Goal: Task Accomplishment & Management: Use online tool/utility

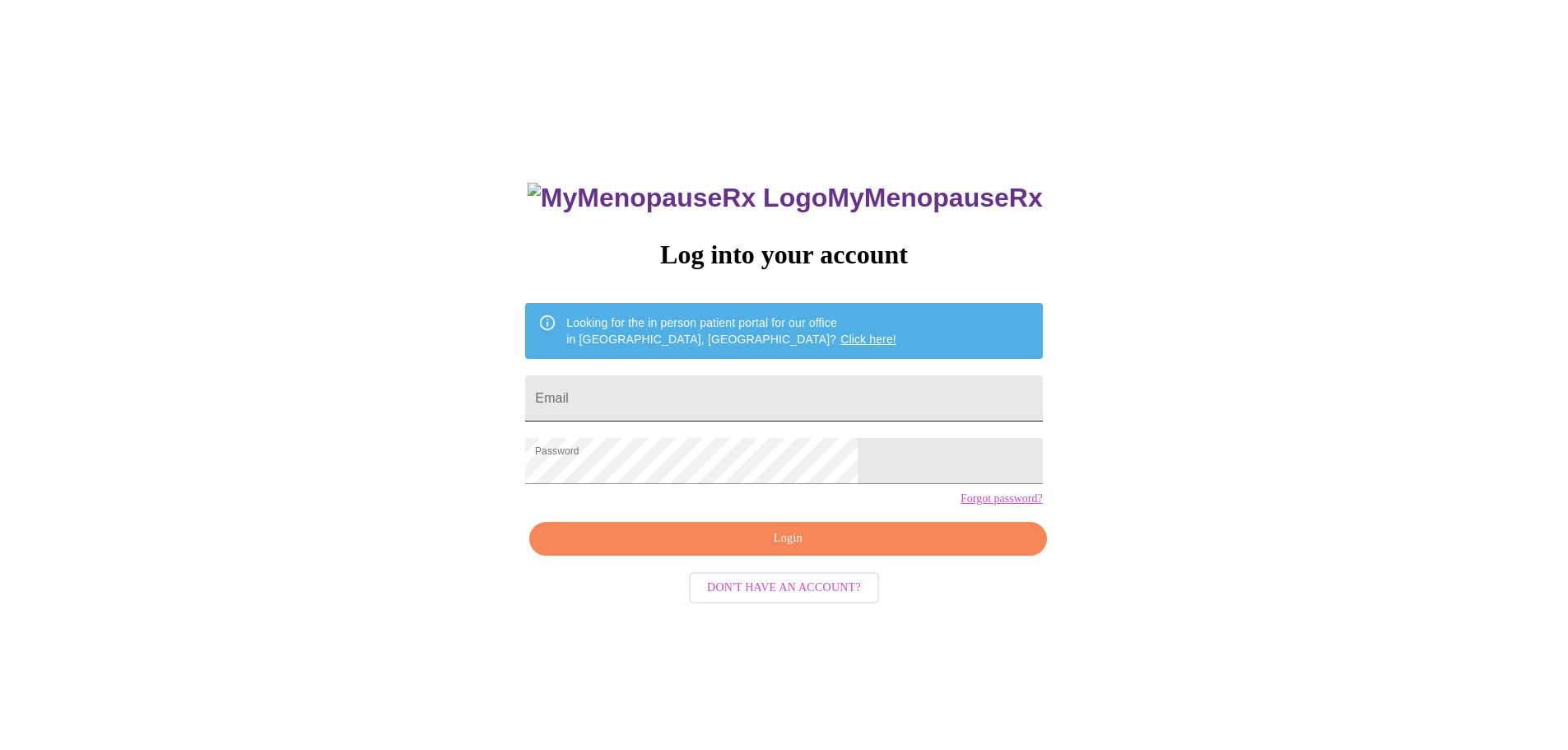
click at [653, 401] on input "Email" at bounding box center [783, 399] width 517 height 46
type input "christenhughes@hotmail.com"
click at [780, 549] on span "Login" at bounding box center [787, 538] width 479 height 21
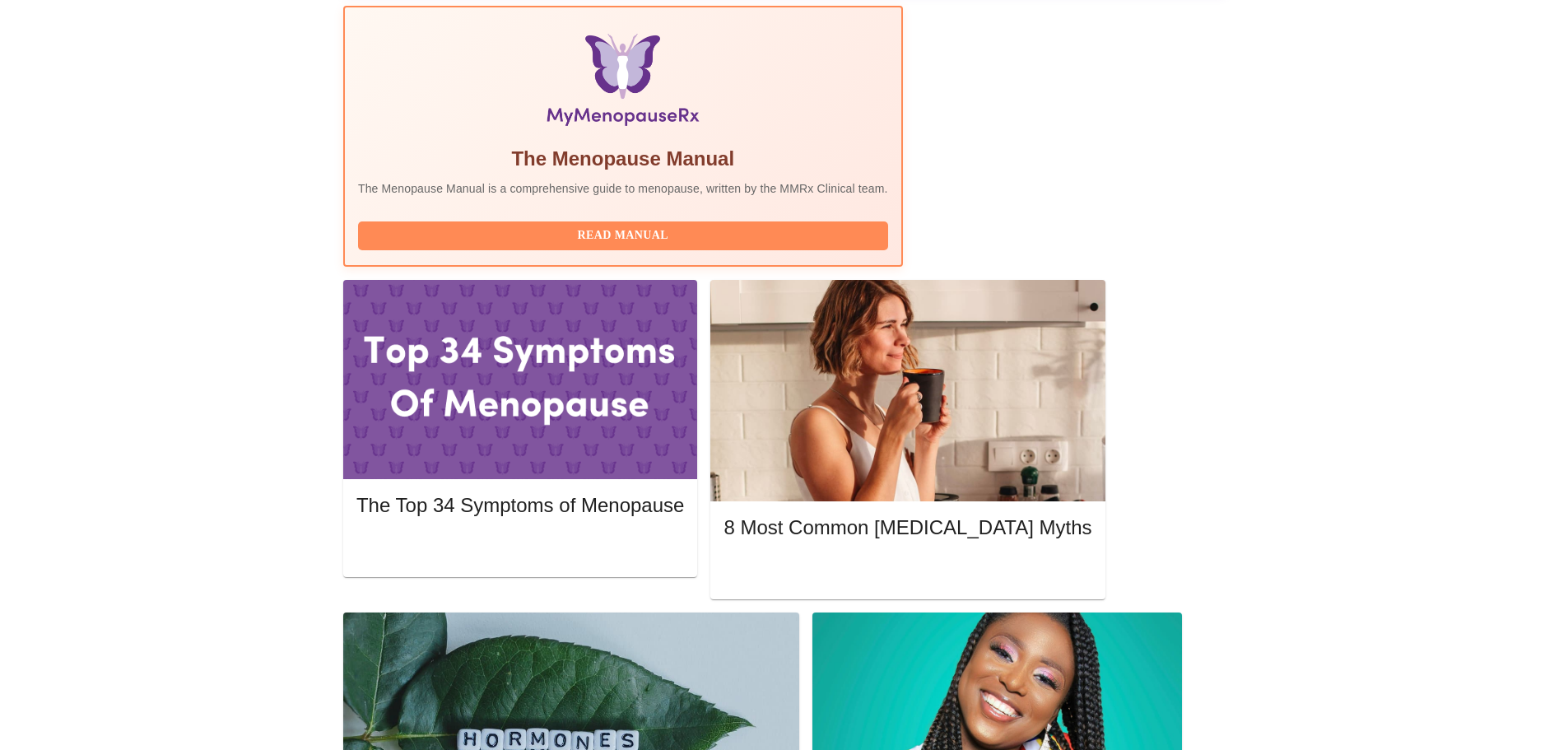
scroll to position [576, 0]
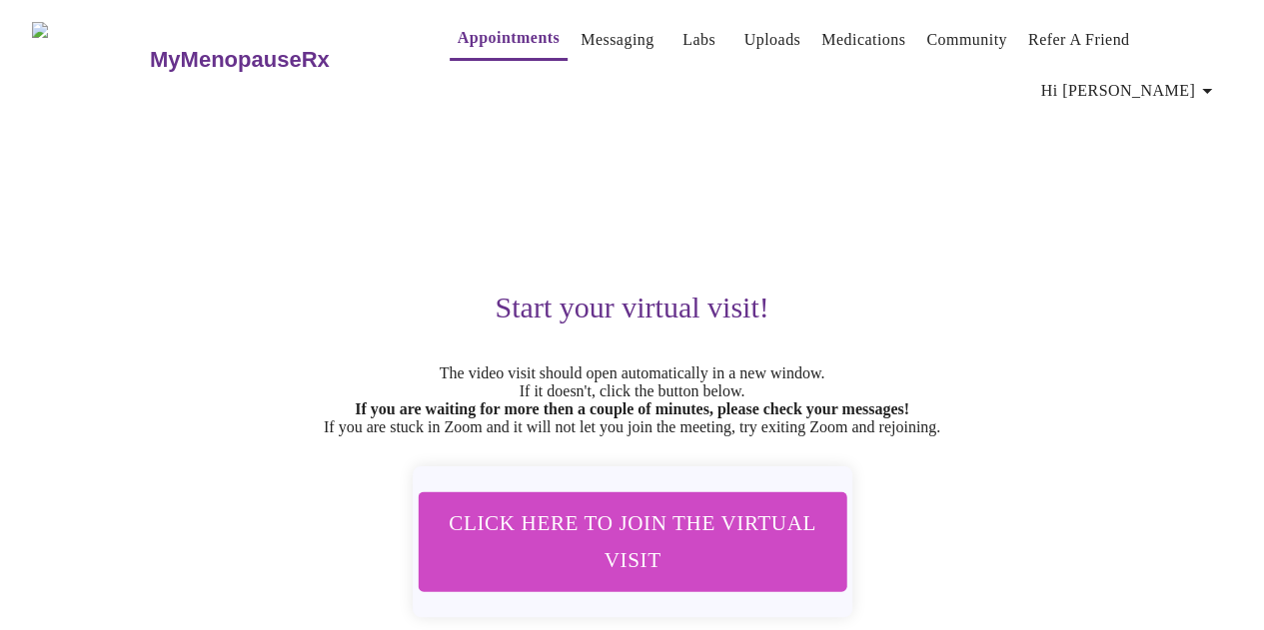
click at [580, 30] on link "Messaging" at bounding box center [616, 40] width 73 height 28
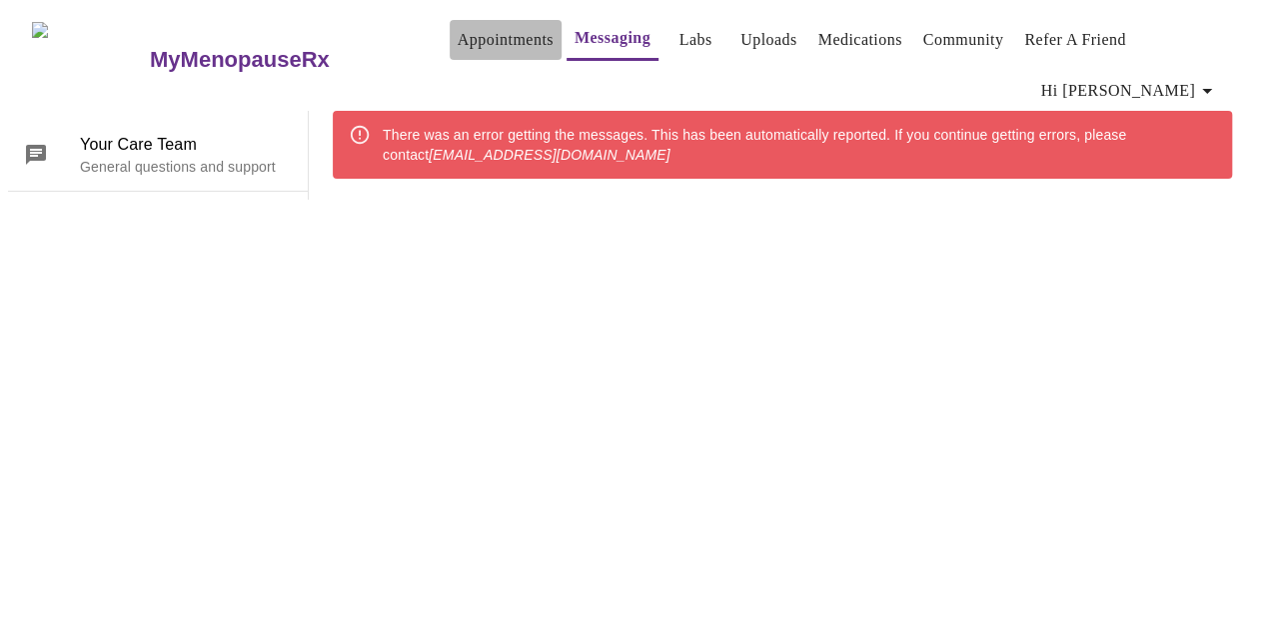
click at [506, 20] on button "Appointments" at bounding box center [506, 40] width 112 height 40
click at [578, 35] on link "Messaging" at bounding box center [613, 38] width 76 height 28
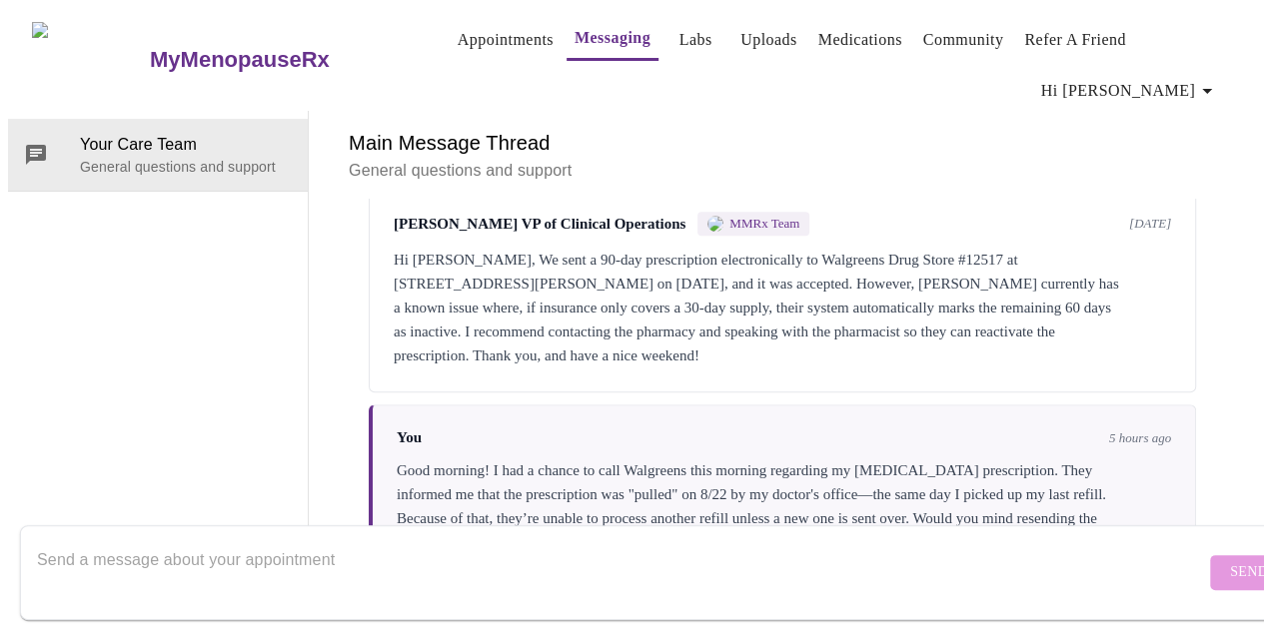
scroll to position [8561, 0]
